Goal: Information Seeking & Learning: Learn about a topic

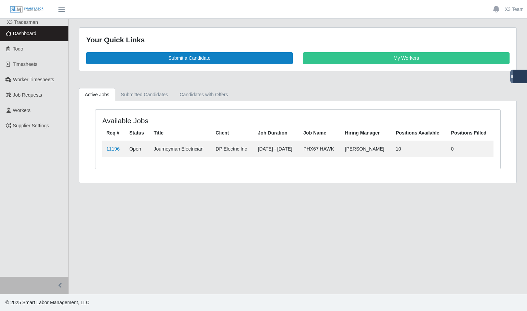
click at [268, 222] on main "Your Quick Links Submit a Candidate My Workers Active Jobs Submitted Candidates…" at bounding box center [298, 157] width 458 height 276
click at [115, 150] on link "11196" at bounding box center [112, 148] width 13 height 5
click at [145, 92] on link "Submitted Candidates" at bounding box center [144, 94] width 59 height 13
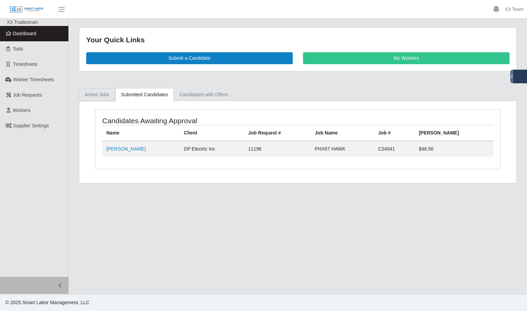
click at [104, 97] on link "Active Jobs" at bounding box center [97, 94] width 36 height 13
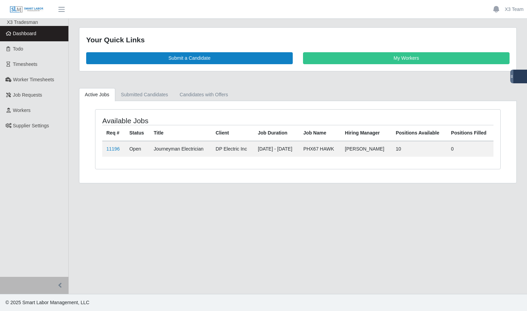
click at [193, 242] on main "Your Quick Links Submit a Candidate My Workers Active Jobs Submitted Candidates…" at bounding box center [298, 157] width 458 height 276
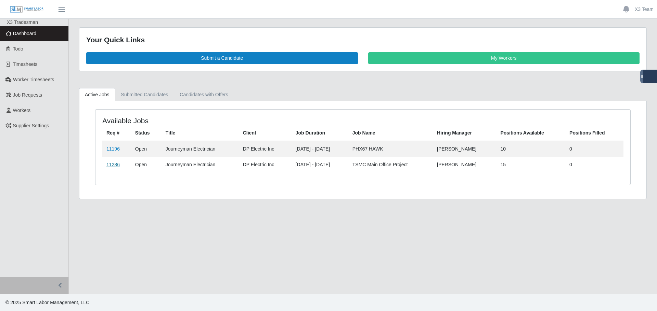
click at [109, 164] on link "11286" at bounding box center [112, 164] width 13 height 5
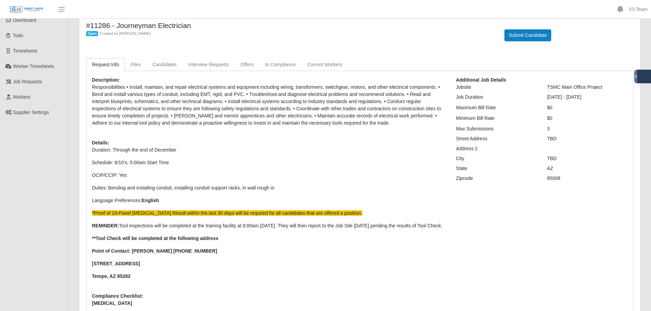
scroll to position [34, 0]
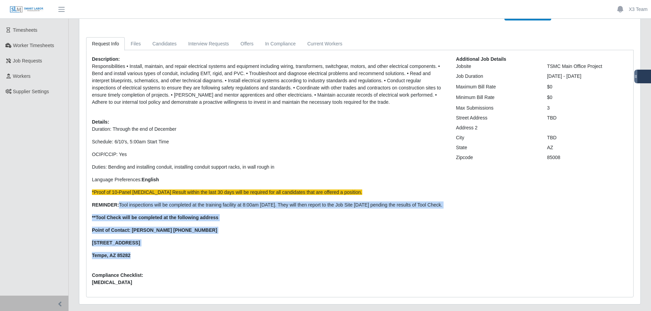
drag, startPoint x: 118, startPoint y: 207, endPoint x: 131, endPoint y: 238, distance: 34.1
click at [142, 260] on p "Duration: Through the end of December Schedule: 6/10's, 5:00am Start Time OCIP/…" at bounding box center [269, 193] width 354 height 134
copy p "Tool inspections will be completed at the training facility at 8:00am [DATE]. T…"
click at [396, 234] on p "Point of Contact: [PERSON_NAME] [PHONE_NUMBER]" at bounding box center [269, 230] width 354 height 7
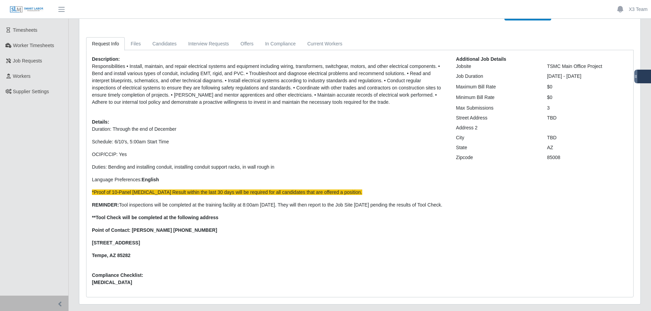
drag, startPoint x: 100, startPoint y: 223, endPoint x: 104, endPoint y: 236, distance: 13.1
click at [100, 221] on strong "**Tool Check will be completed at the following address" at bounding box center [155, 217] width 127 height 5
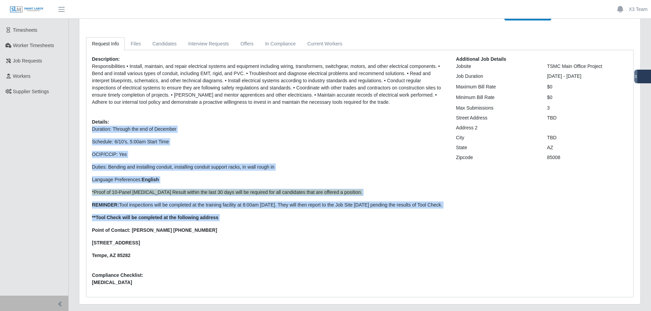
drag, startPoint x: 92, startPoint y: 238, endPoint x: 133, endPoint y: 270, distance: 51.7
click at [133, 270] on div "Description: Responsibilities • Install, maintain, and repair electrical system…" at bounding box center [269, 174] width 364 height 236
copy p "Duration: Through the end of December Schedule: 6/10's, 5:00am Start Time OCIP/…"
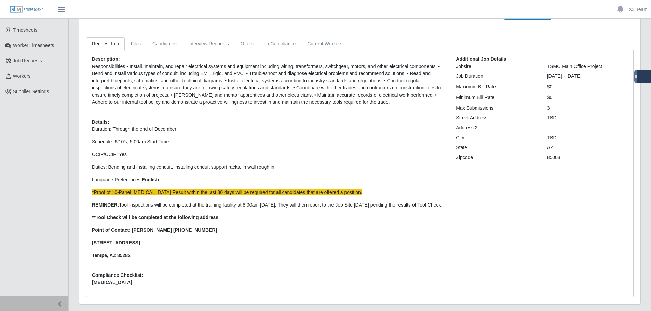
click at [279, 218] on p "Duration: Through the end of December Schedule: 6/10's, 5:00am Start Time OCIP/…" at bounding box center [269, 193] width 354 height 134
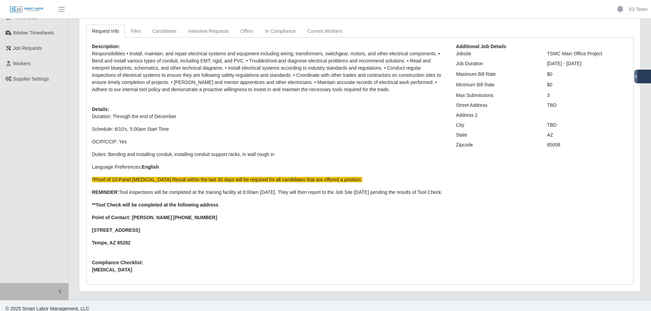
scroll to position [26, 0]
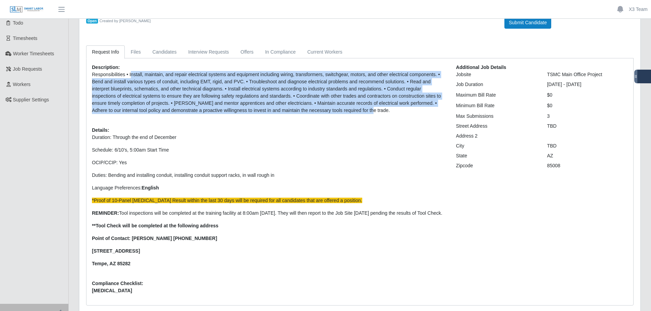
drag, startPoint x: 130, startPoint y: 74, endPoint x: 377, endPoint y: 114, distance: 250.4
click at [377, 114] on p "Responsibilities • Install, maintain, and repair electrical systems and equipme…" at bounding box center [269, 92] width 354 height 43
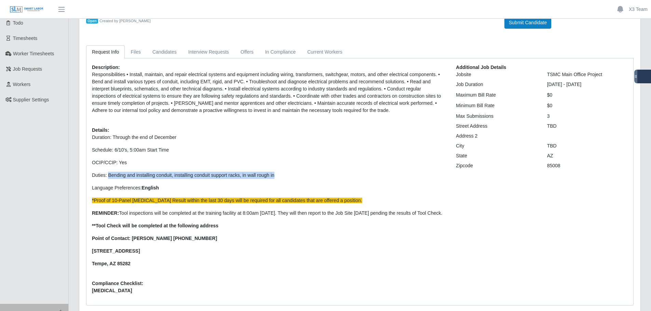
drag, startPoint x: 108, startPoint y: 177, endPoint x: 279, endPoint y: 176, distance: 171.3
click at [279, 176] on p "Duties: B ending and installing conduit, installing conduit support racks, in w…" at bounding box center [269, 175] width 354 height 7
copy p "B ending and installing conduit, installing conduit support racks, in wall roug…"
drag, startPoint x: 253, startPoint y: 188, endPoint x: 246, endPoint y: 191, distance: 7.5
click at [253, 188] on p "Language Preferences: English" at bounding box center [269, 188] width 354 height 7
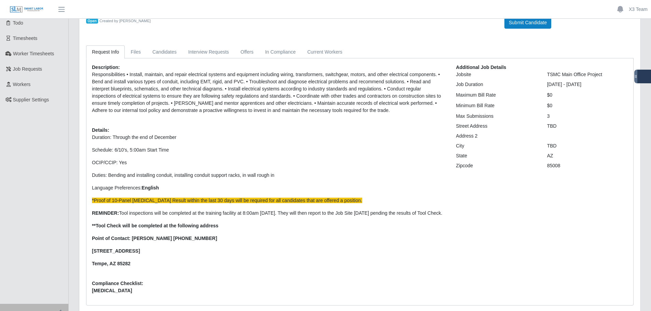
click at [209, 217] on p "REMINDER: Tool inspections will be completed at the training facility at 8:00am…" at bounding box center [269, 213] width 354 height 7
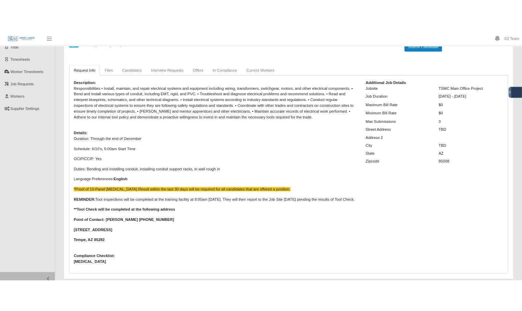
scroll to position [0, 0]
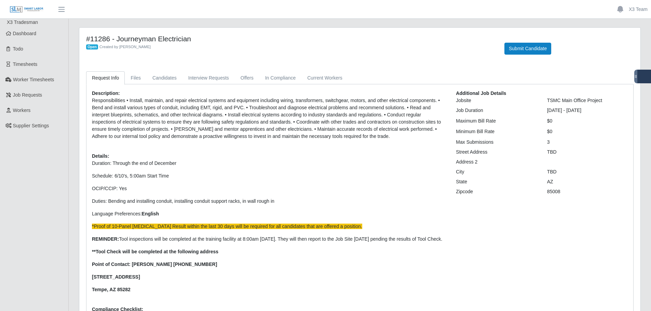
click at [161, 152] on div "Description: Responsibilities • Install, maintain, and repair electrical system…" at bounding box center [269, 208] width 364 height 236
click at [319, 141] on div "Description: Responsibilities • Install, maintain, and repair electrical system…" at bounding box center [269, 208] width 364 height 236
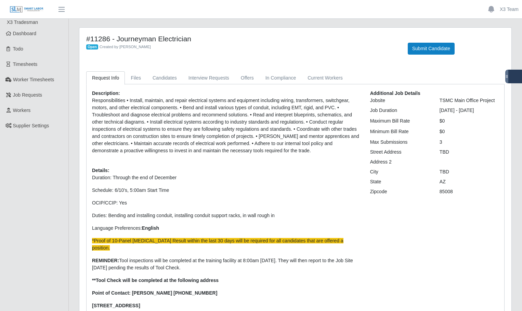
click at [123, 229] on p "Language Preferences: English" at bounding box center [226, 228] width 268 height 7
copy p "Language Preferences: English"
click at [111, 232] on p "Language Preferences: English" at bounding box center [226, 228] width 268 height 7
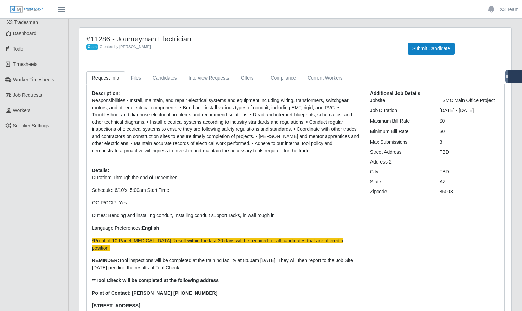
click at [140, 228] on p "Language Preferences: English" at bounding box center [226, 228] width 268 height 7
drag, startPoint x: 156, startPoint y: 230, endPoint x: 91, endPoint y: 225, distance: 65.2
click at [91, 225] on div "Description: Responsibilities • Install, maintain, and repair electrical system…" at bounding box center [226, 222] width 278 height 265
click at [366, 165] on div "Address 2" at bounding box center [399, 162] width 69 height 7
drag, startPoint x: 108, startPoint y: 39, endPoint x: 86, endPoint y: 39, distance: 21.9
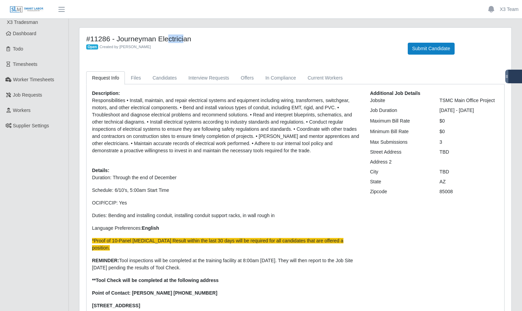
click at [86, 39] on h4 "#11286 - Journeyman Electrician" at bounding box center [241, 39] width 311 height 9
copy h4 "#11286"
